Goal: Browse casually: Explore the website without a specific task or goal

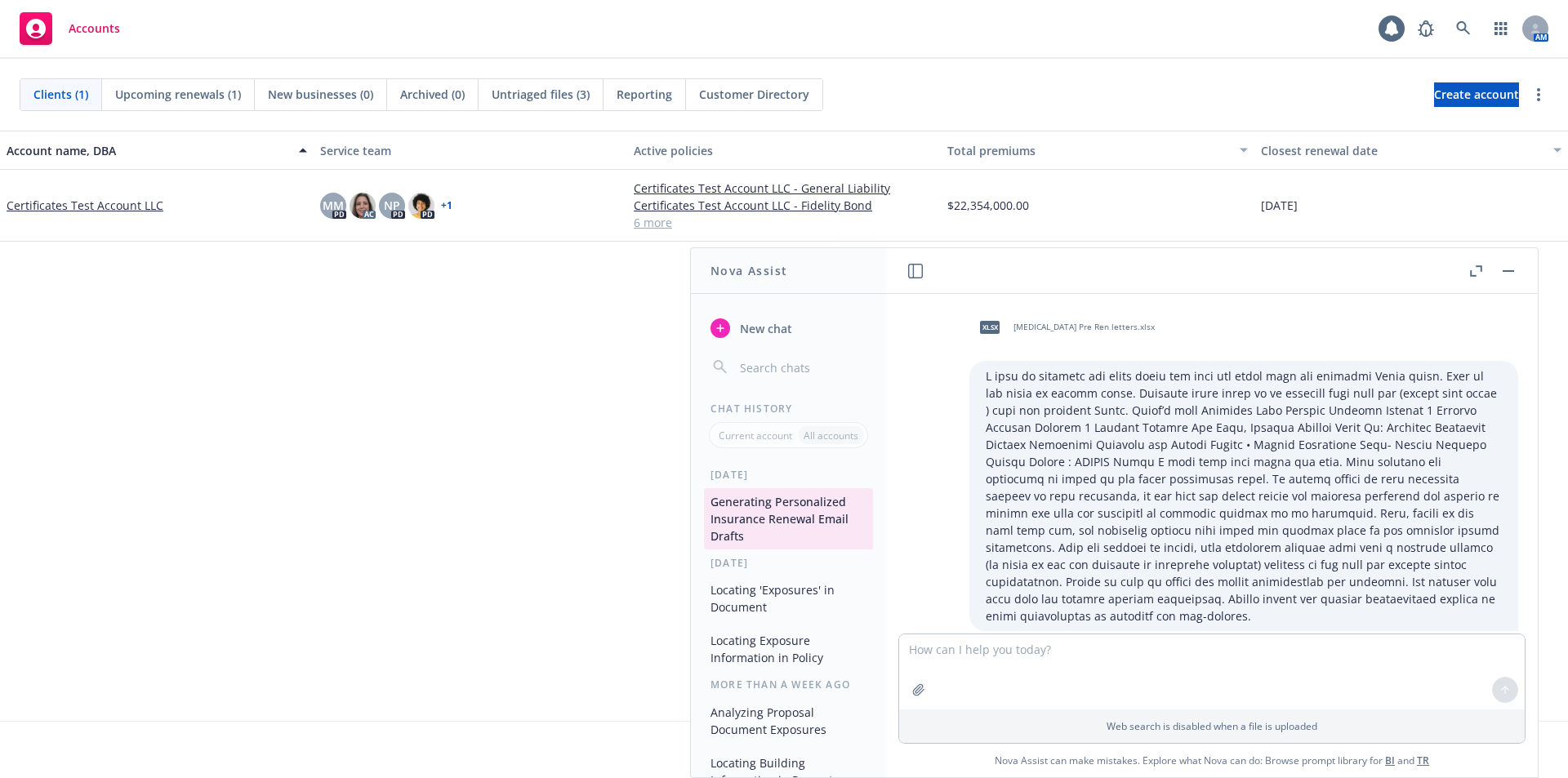
scroll to position [3109, 0]
